Goal: Find specific page/section: Find specific page/section

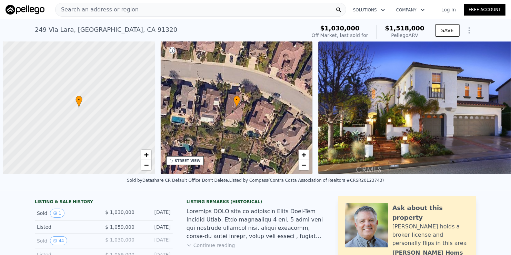
scroll to position [0, 3]
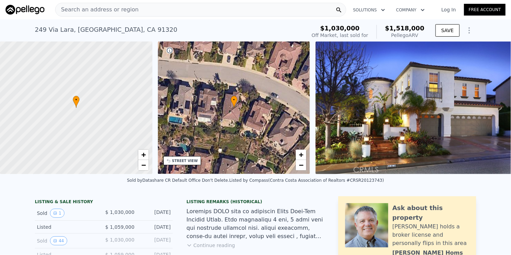
click at [205, 9] on div "Search an address or region" at bounding box center [200, 10] width 291 height 14
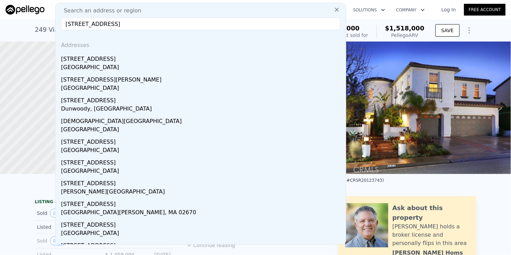
type input "[STREET_ADDRESS]"
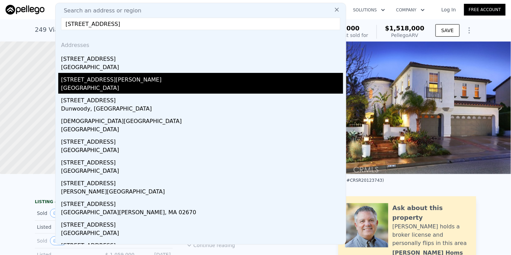
click at [95, 81] on div "[STREET_ADDRESS][PERSON_NAME]" at bounding box center [202, 78] width 282 height 11
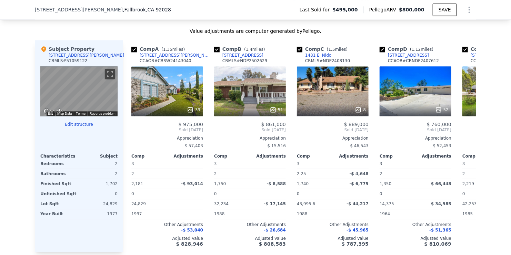
scroll to position [756, 0]
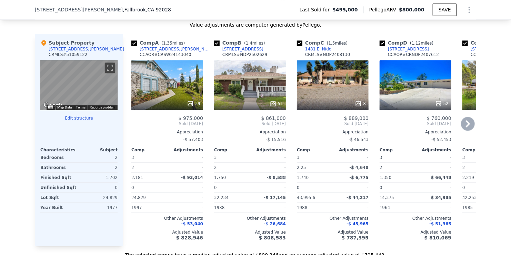
click at [463, 130] on icon at bounding box center [468, 124] width 14 height 14
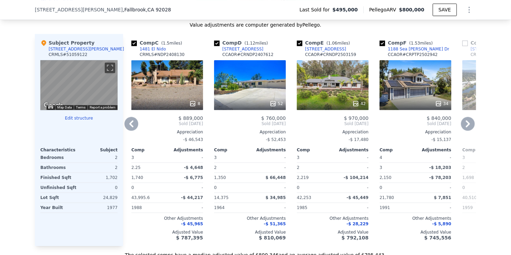
click at [463, 130] on icon at bounding box center [468, 124] width 14 height 14
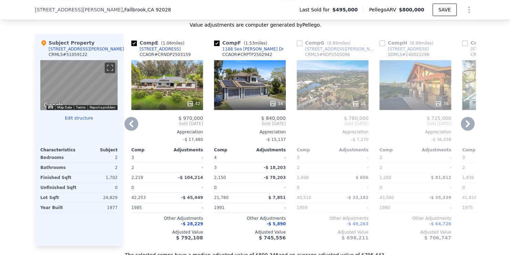
click at [463, 130] on icon at bounding box center [468, 124] width 14 height 14
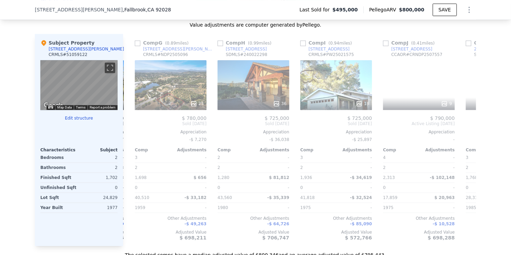
scroll to position [0, 497]
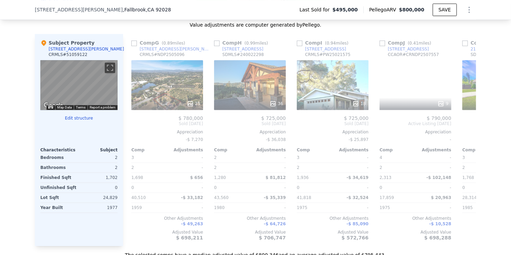
click at [269, 6] on div "[STREET_ADDRESS][PERSON_NAME] Last Sold for $495,000 Pellego ARV $800,000 SAVE" at bounding box center [256, 9] width 442 height 19
